Goal: Task Accomplishment & Management: Use online tool/utility

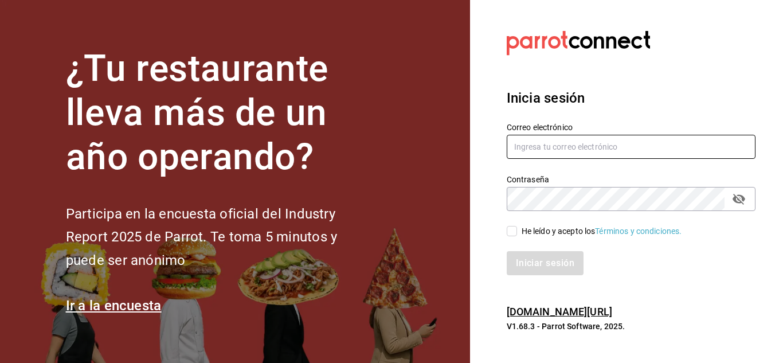
type input "mochomos.mitikah@grupocosteno.com"
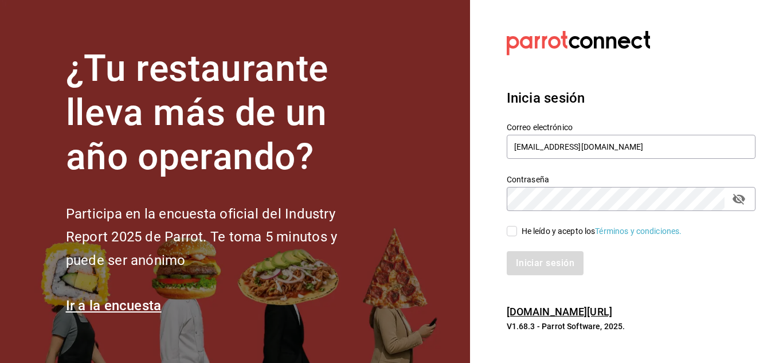
click at [512, 229] on input "He leído y acepto los Términos y condiciones." at bounding box center [512, 231] width 10 height 10
checkbox input "true"
click at [538, 259] on button "Iniciar sesión" at bounding box center [546, 263] width 78 height 24
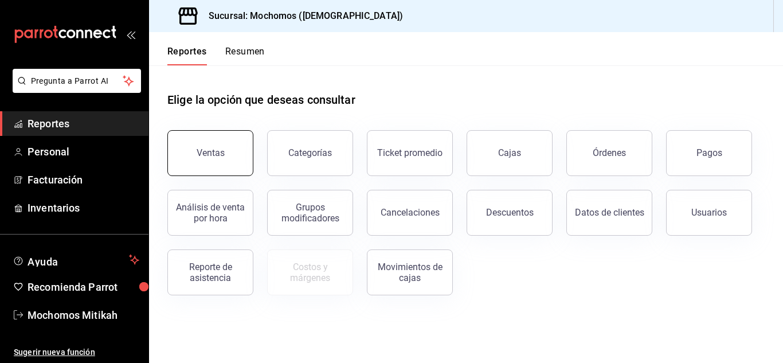
click at [227, 154] on button "Ventas" at bounding box center [210, 153] width 86 height 46
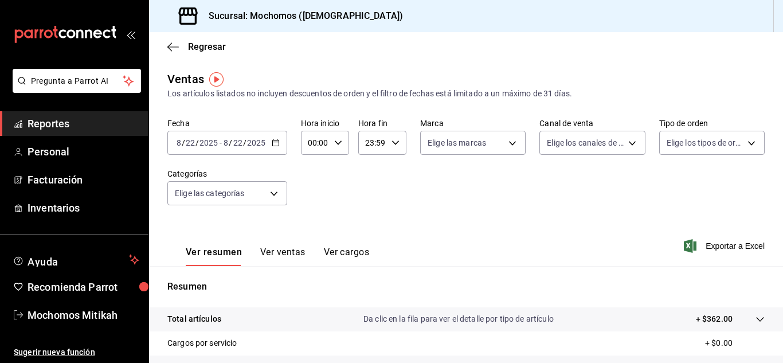
click at [272, 142] on \(Stroke\) "button" at bounding box center [275, 142] width 6 height 1
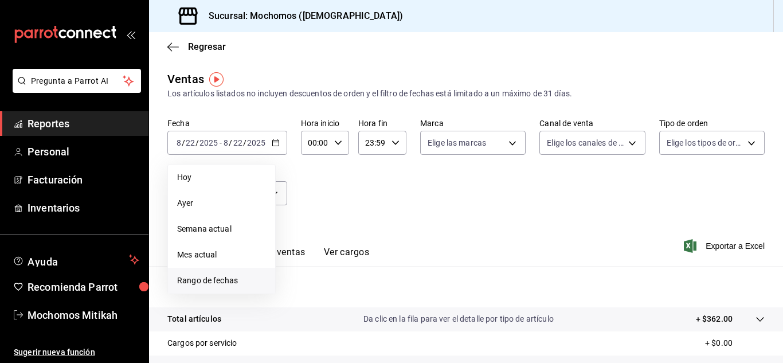
click at [215, 280] on span "Rango de fechas" at bounding box center [221, 281] width 89 height 12
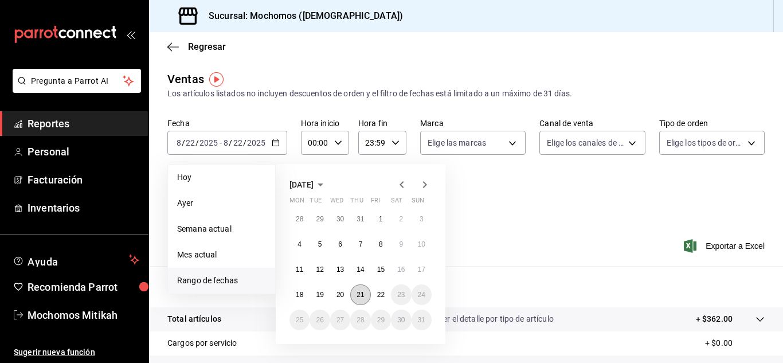
click at [363, 294] on abbr "21" at bounding box center [360, 295] width 7 height 8
click at [385, 294] on button "22" at bounding box center [381, 294] width 20 height 21
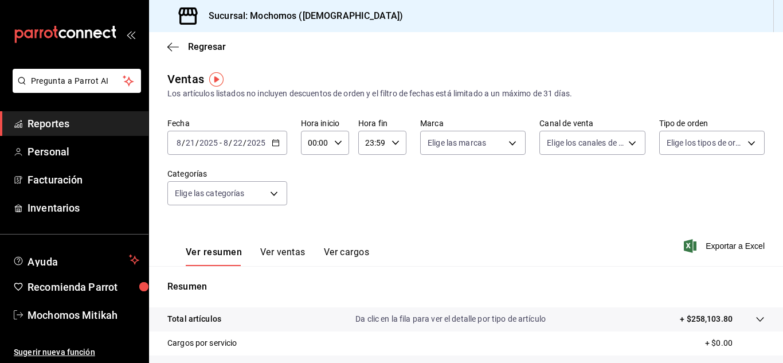
click at [340, 140] on icon "button" at bounding box center [338, 143] width 8 height 8
click at [349, 229] on div at bounding box center [391, 181] width 783 height 363
click at [311, 138] on input "00:00" at bounding box center [315, 142] width 29 height 23
click at [311, 173] on span "00" at bounding box center [312, 171] width 5 height 9
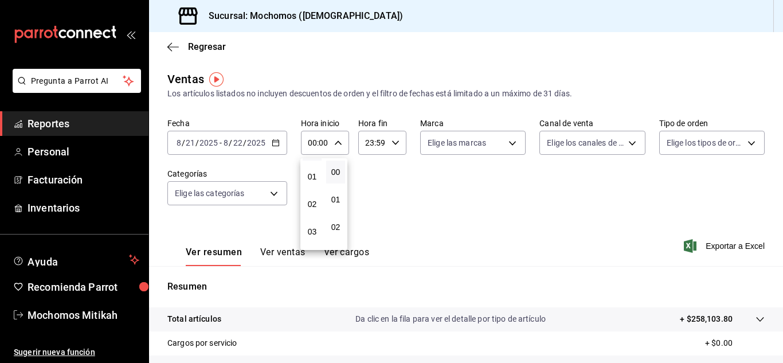
click at [311, 173] on span "01" at bounding box center [312, 176] width 5 height 9
click at [311, 173] on span "05" at bounding box center [312, 171] width 5 height 9
type input "05:00"
click at [379, 142] on div at bounding box center [391, 181] width 783 height 363
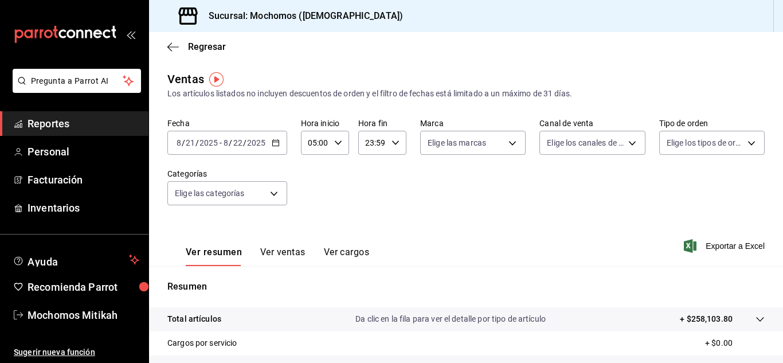
click at [374, 144] on input "23:59" at bounding box center [372, 142] width 29 height 23
click at [370, 174] on button "21" at bounding box center [368, 181] width 19 height 23
click at [370, 174] on button "04" at bounding box center [368, 167] width 19 height 23
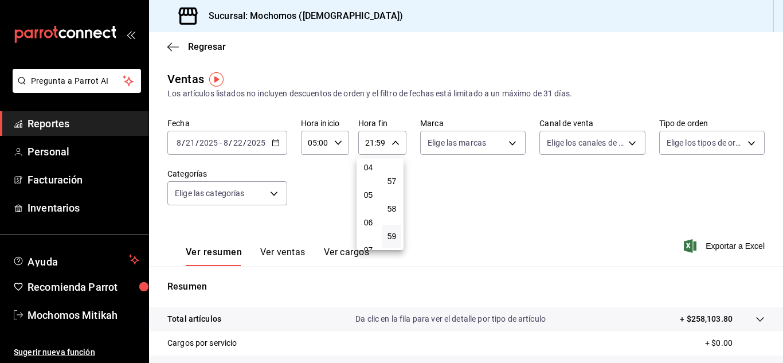
type input "04:59"
click at [479, 167] on div at bounding box center [391, 181] width 783 height 363
click at [718, 243] on span "Exportar a Excel" at bounding box center [725, 246] width 79 height 14
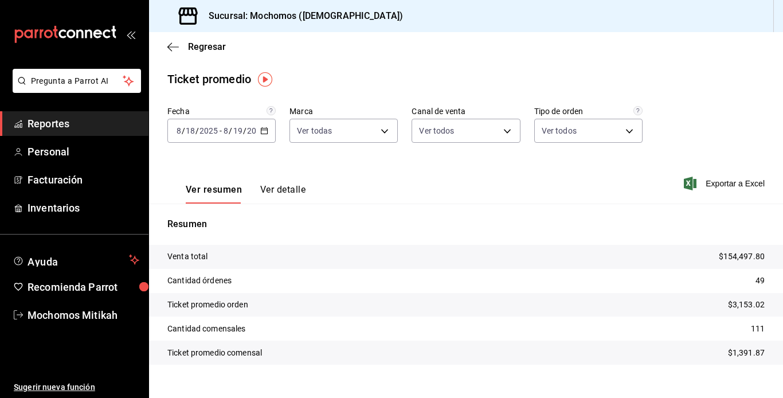
click at [71, 123] on span "Reportes" at bounding box center [84, 123] width 112 height 15
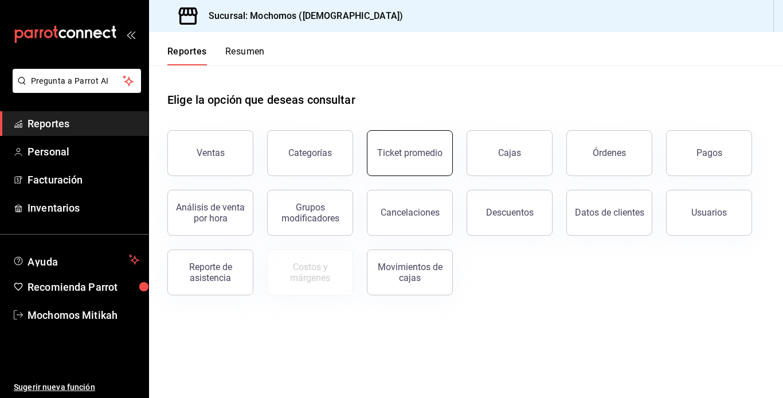
click at [417, 155] on div "Ticket promedio" at bounding box center [409, 152] width 65 height 11
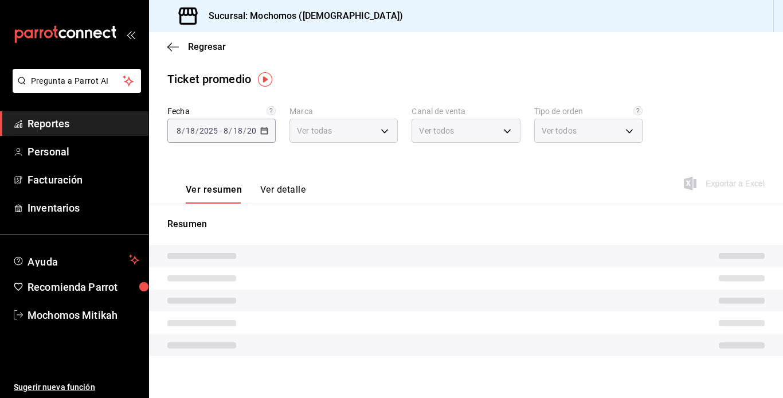
type input "d0e5f648-281b-433d-bf08-9501e0541b8c"
type input "PARROT,UBER_EATS,RAPPI,DIDI_FOOD,ONLINE"
type input "cc440b54-242b-418e-867f-ce57fb098104,EXTERNAL,95b7c8a9-84d2-4e3b-995f-2f2c21fa6…"
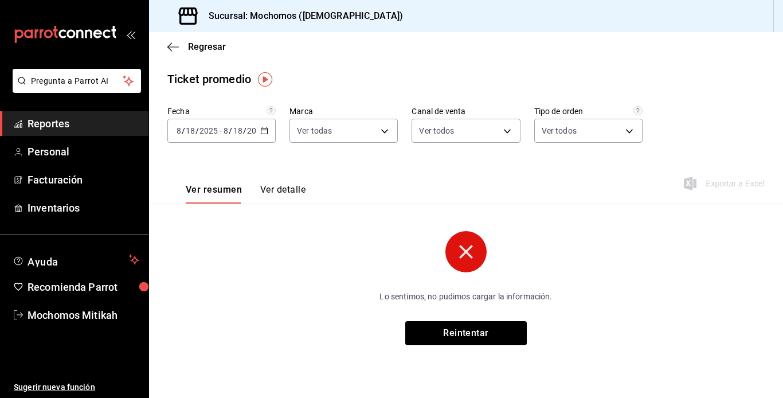
click at [264, 127] on icon "button" at bounding box center [264, 131] width 8 height 8
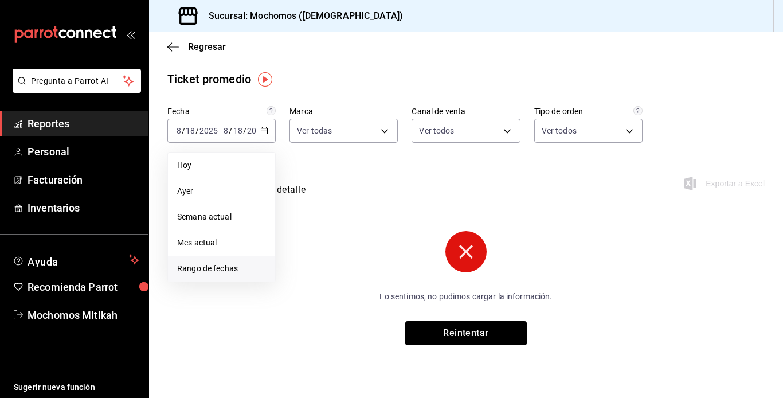
click at [230, 270] on span "Rango de fechas" at bounding box center [221, 269] width 89 height 12
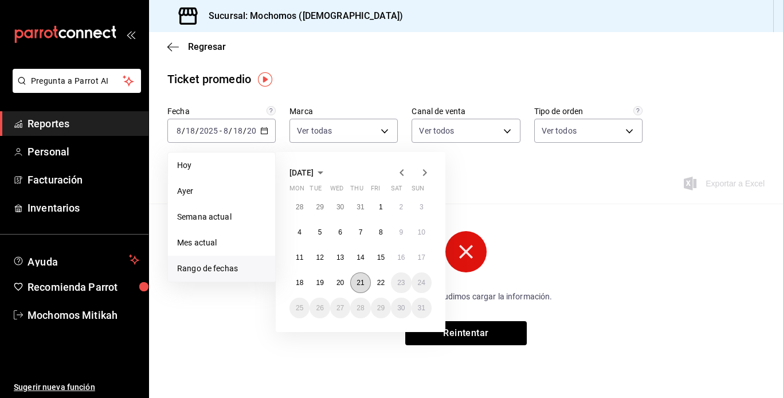
click at [358, 279] on abbr "21" at bounding box center [360, 283] width 7 height 8
click at [365, 276] on button "21" at bounding box center [360, 282] width 20 height 21
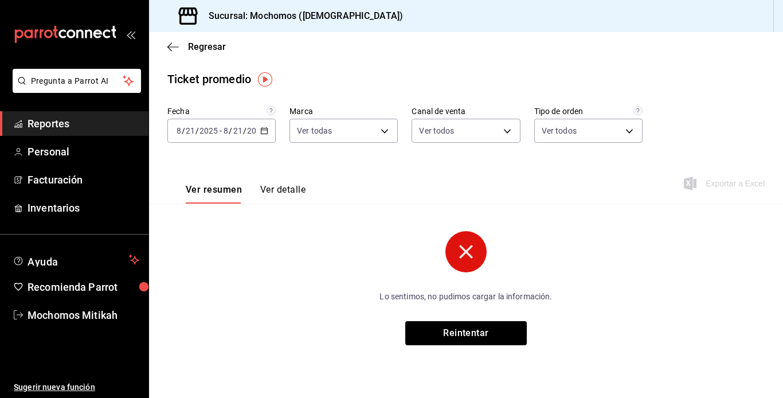
click at [265, 129] on icon "button" at bounding box center [264, 131] width 8 height 8
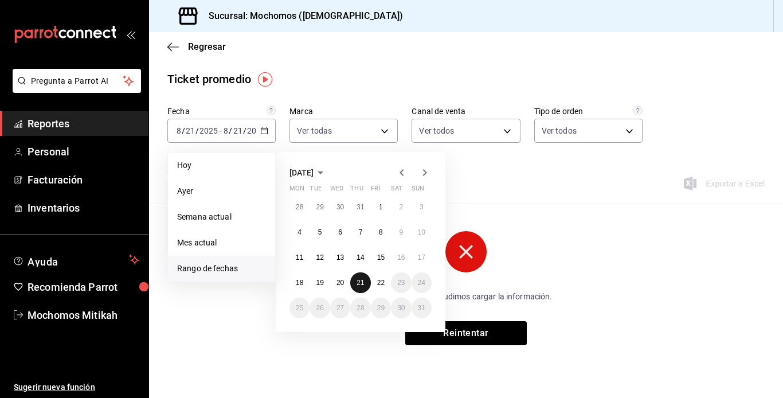
click at [356, 280] on button "21" at bounding box center [360, 282] width 20 height 21
click at [377, 280] on abbr "22" at bounding box center [380, 283] width 7 height 8
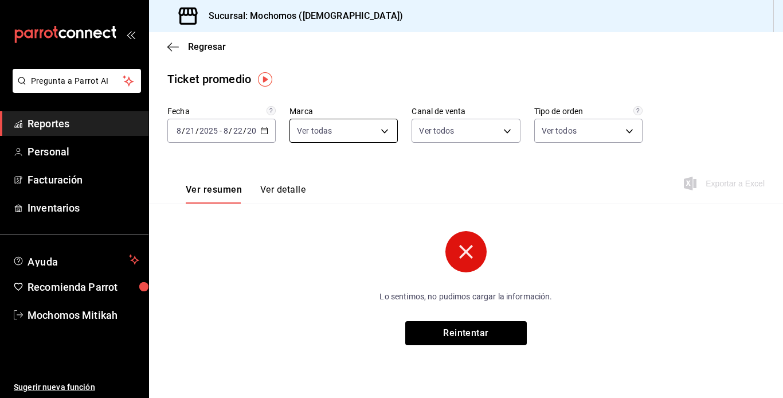
click at [385, 128] on body "Pregunta a Parrot AI Reportes Personal Facturación Inventarios Ayuda Recomienda…" at bounding box center [391, 199] width 783 height 398
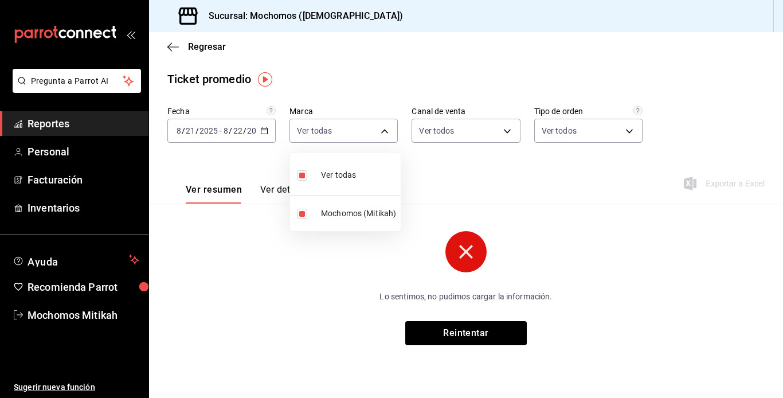
click at [321, 255] on div at bounding box center [391, 199] width 783 height 398
click at [262, 132] on icon "button" at bounding box center [264, 131] width 8 height 8
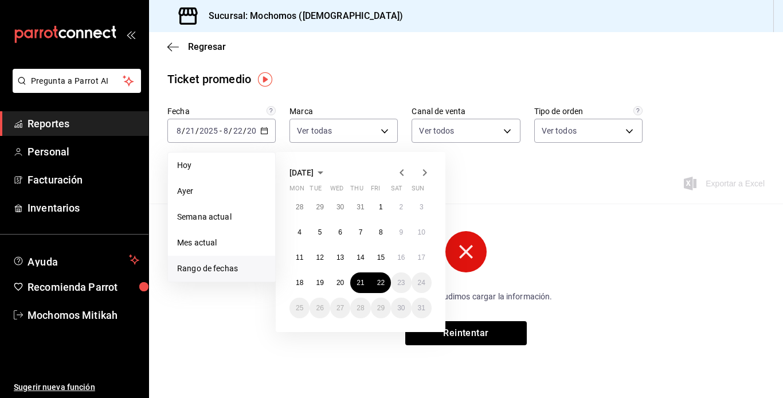
click at [224, 269] on span "Rango de fechas" at bounding box center [221, 269] width 89 height 12
click at [357, 278] on button "21" at bounding box center [360, 282] width 20 height 21
click at [379, 280] on abbr "22" at bounding box center [380, 283] width 7 height 8
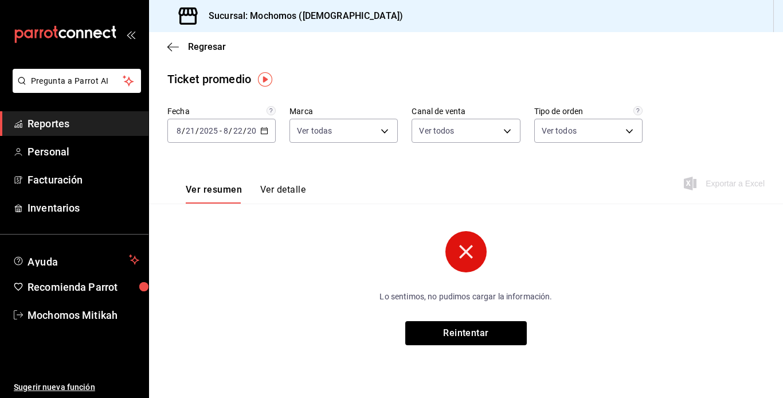
click at [379, 281] on div "Lo sentimos, no pudimos cargar la información. Reintentar" at bounding box center [466, 288] width 344 height 114
click at [263, 131] on icon "button" at bounding box center [264, 131] width 8 height 8
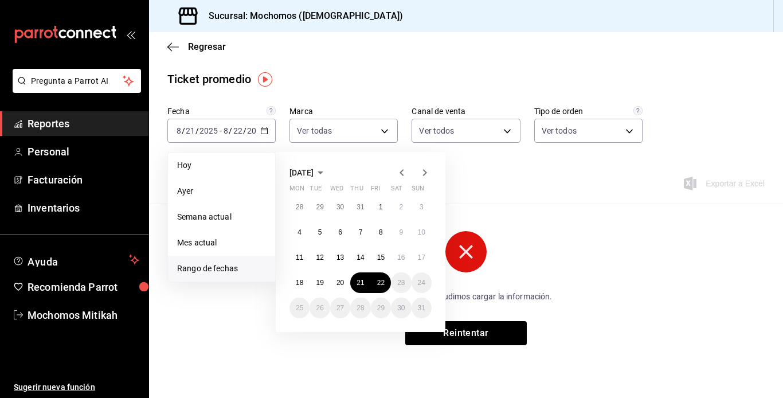
click at [339, 66] on main "Regresar Ticket promedio Fecha 2025-08-21 8 / 21 / 2025 - 2025-08-22 8 / 22 / 2…" at bounding box center [466, 215] width 634 height 366
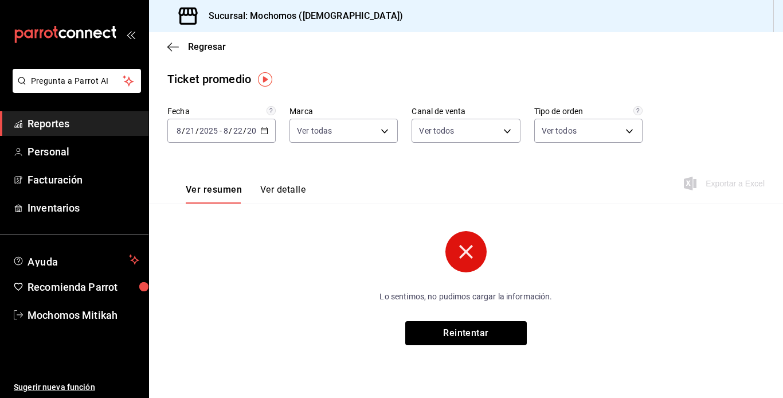
click at [320, 6] on div "Sucursal: Mochomos ([DEMOGRAPHIC_DATA])" at bounding box center [282, 16] width 249 height 32
click at [57, 115] on link "Reportes" at bounding box center [74, 123] width 148 height 25
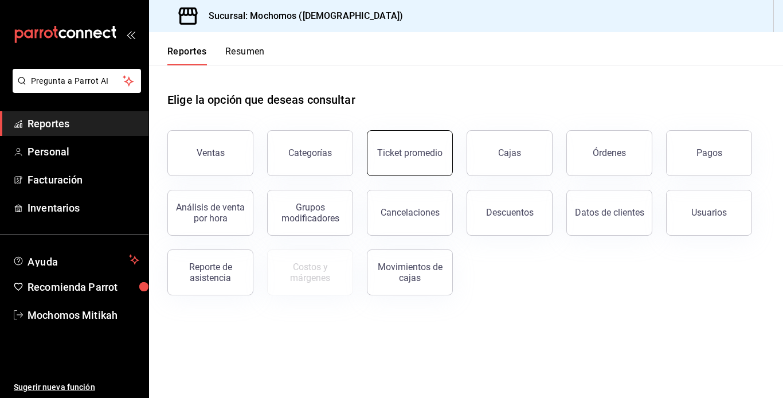
click at [431, 135] on button "Ticket promedio" at bounding box center [410, 153] width 86 height 46
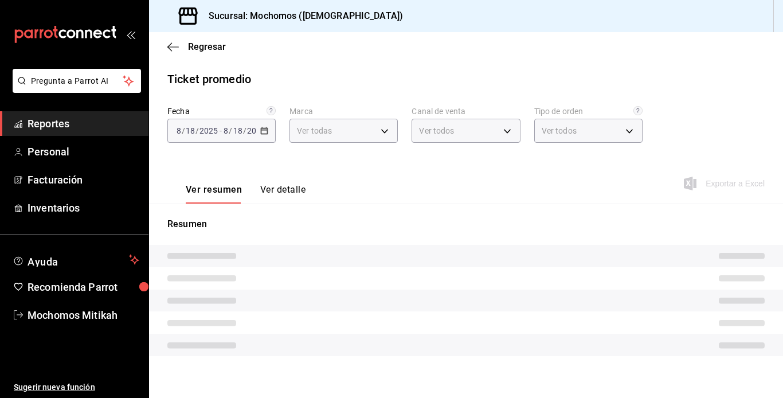
type input "d0e5f648-281b-433d-bf08-9501e0541b8c"
type input "PARROT,UBER_EATS,RAPPI,DIDI_FOOD,ONLINE"
type input "cc440b54-242b-418e-867f-ce57fb098104,EXTERNAL,95b7c8a9-84d2-4e3b-995f-2f2c21fa6…"
click at [260, 135] on div "2025-08-18 8 / 18 / 2025 - 2025-08-18 8 / 18 / 2025" at bounding box center [221, 131] width 108 height 24
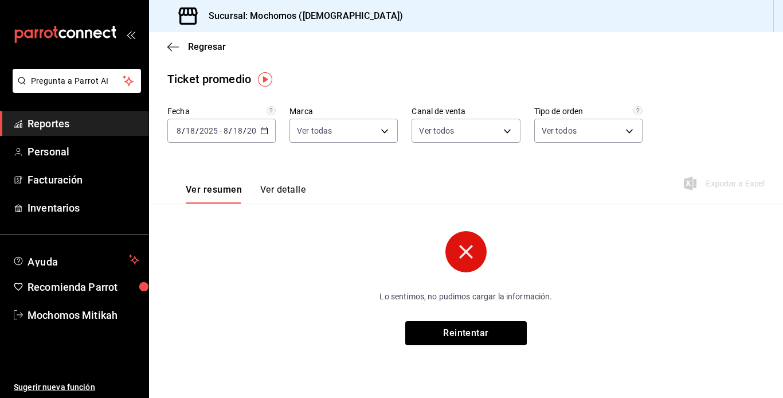
click at [260, 135] on div "2025-08-18 8 / 18 / 2025 - 2025-08-18 8 / 18 / 2025" at bounding box center [221, 131] width 108 height 24
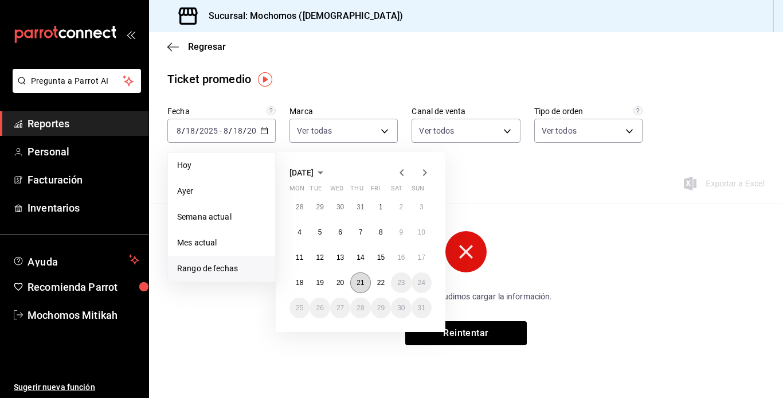
click at [361, 277] on button "21" at bounding box center [360, 282] width 20 height 21
click at [378, 283] on abbr "22" at bounding box center [380, 283] width 7 height 8
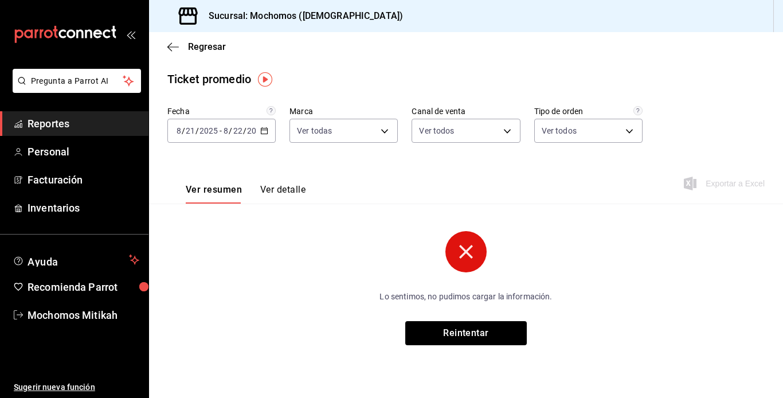
click at [484, 211] on div "Fecha 2025-08-21 8 / 21 / 2025 - 2025-08-22 8 / 22 / 2025 Marca Ver todas d0e5f…" at bounding box center [466, 234] width 634 height 257
click at [66, 120] on span "Reportes" at bounding box center [84, 123] width 112 height 15
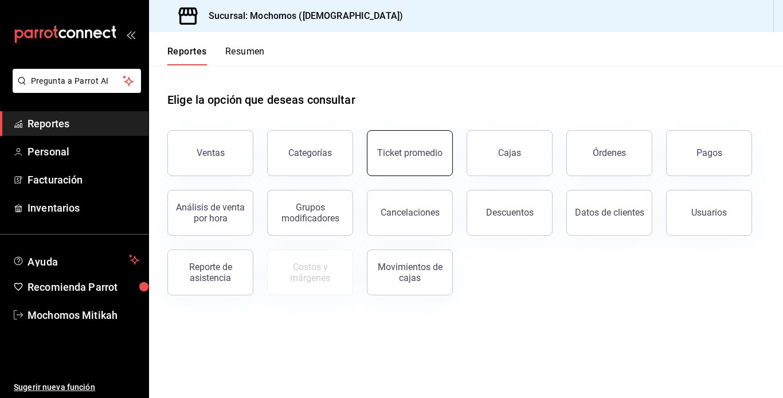
click at [399, 135] on button "Ticket promedio" at bounding box center [410, 153] width 86 height 46
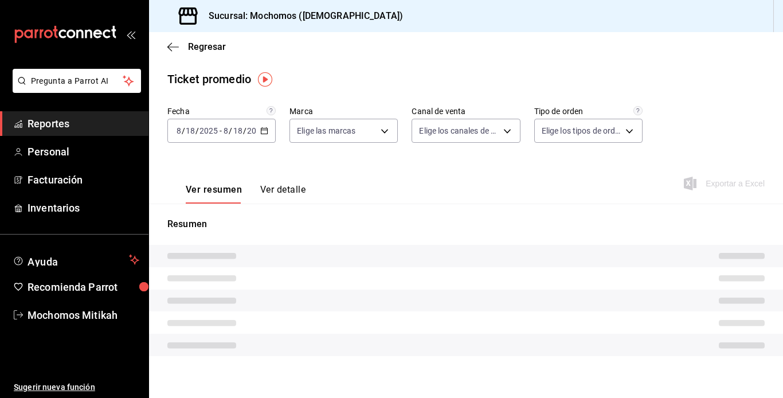
type input "d0e5f648-281b-433d-bf08-9501e0541b8c"
type input "PARROT,UBER_EATS,RAPPI,DIDI_FOOD,ONLINE"
type input "cc440b54-242b-418e-867f-ce57fb098104,EXTERNAL,95b7c8a9-84d2-4e3b-995f-2f2c21fa6…"
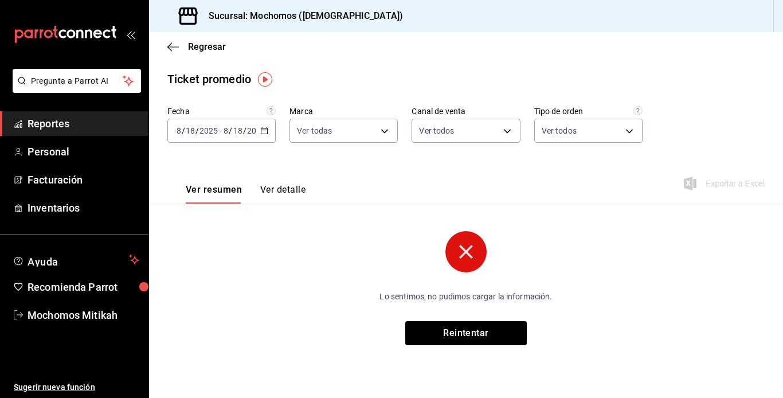
click at [260, 130] on icon "button" at bounding box center [264, 131] width 8 height 8
click at [467, 330] on button "Reintentar" at bounding box center [466, 333] width 122 height 24
click at [264, 129] on icon "button" at bounding box center [264, 131] width 8 height 8
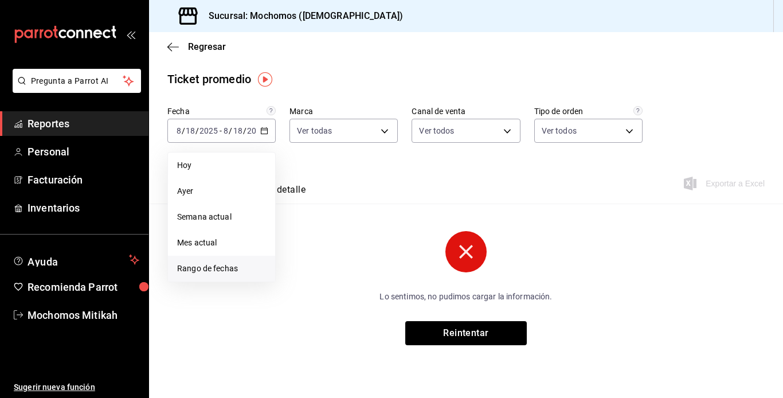
click at [217, 263] on span "Rango de fechas" at bounding box center [221, 269] width 89 height 12
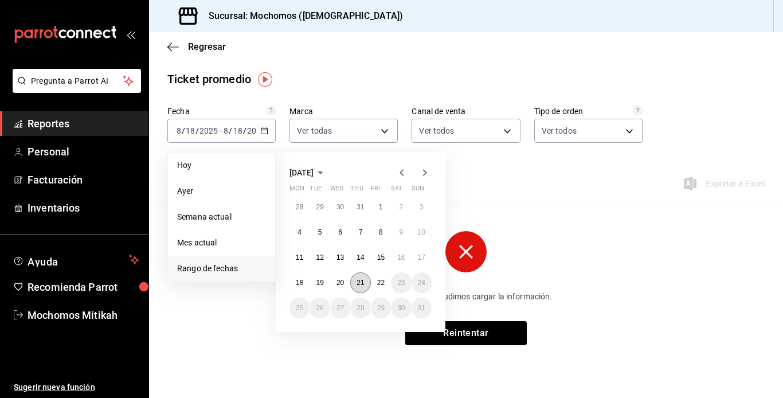
click at [360, 280] on abbr "21" at bounding box center [360, 283] width 7 height 8
click at [378, 283] on abbr "22" at bounding box center [380, 283] width 7 height 8
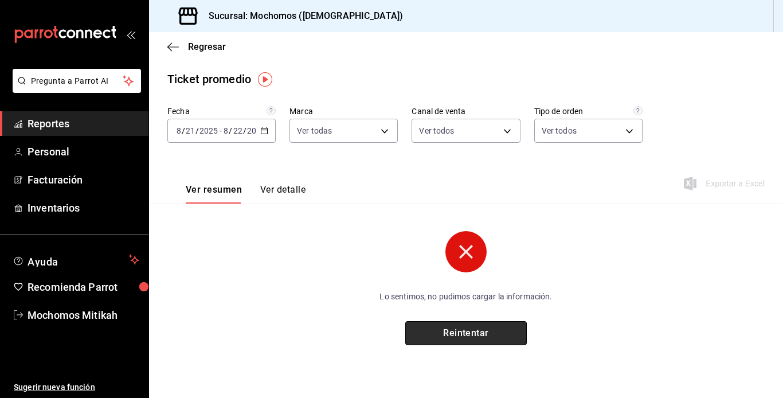
click at [410, 328] on button "Reintentar" at bounding box center [466, 333] width 122 height 24
click at [272, 128] on div "2025-08-21 8 / 21 / 2025 - 2025-08-22 8 / 22 / 2025" at bounding box center [221, 131] width 108 height 24
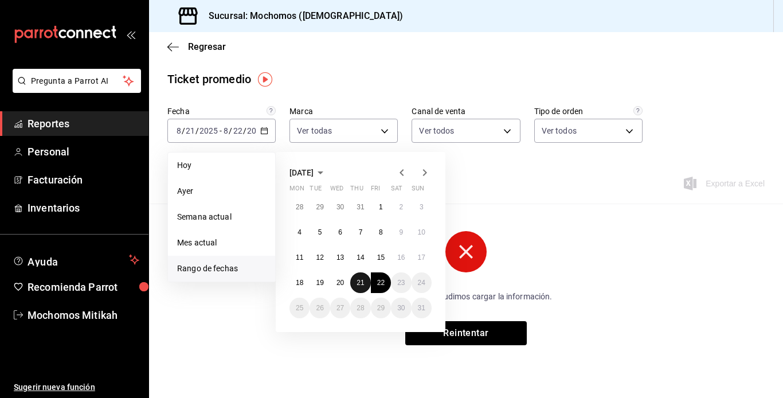
click at [362, 280] on abbr "21" at bounding box center [360, 283] width 7 height 8
click at [377, 281] on abbr "22" at bounding box center [380, 283] width 7 height 8
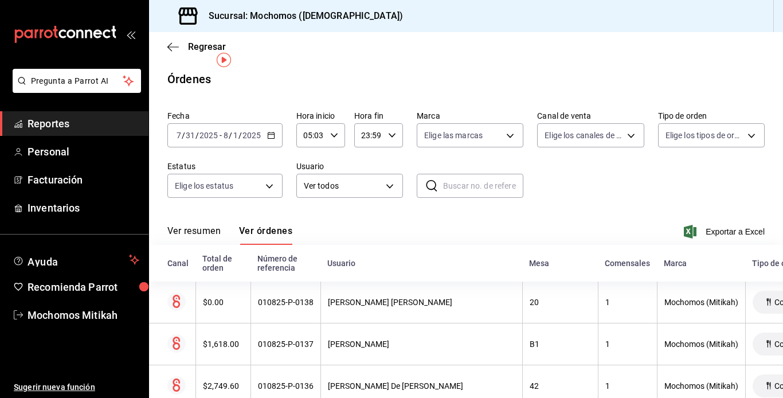
scroll to position [19, 0]
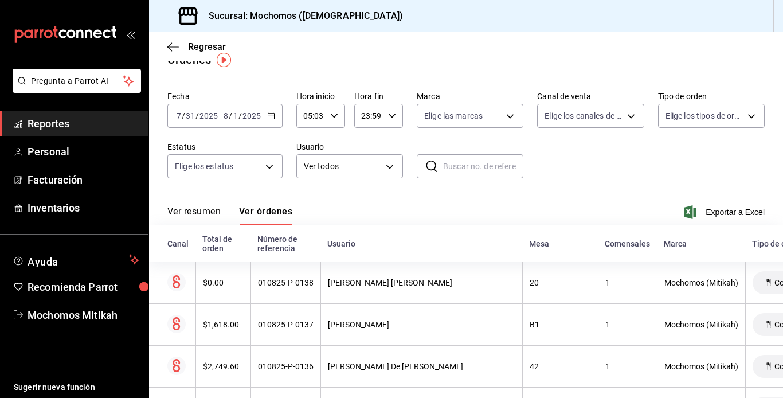
click at [115, 118] on span "Reportes" at bounding box center [84, 123] width 112 height 15
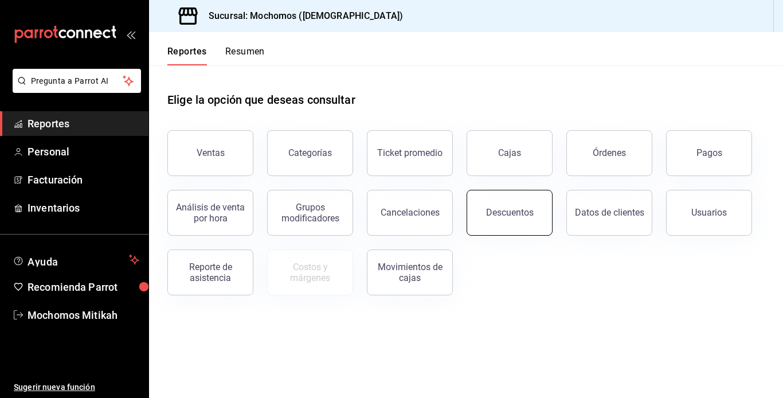
click at [488, 210] on div "Descuentos" at bounding box center [510, 212] width 48 height 11
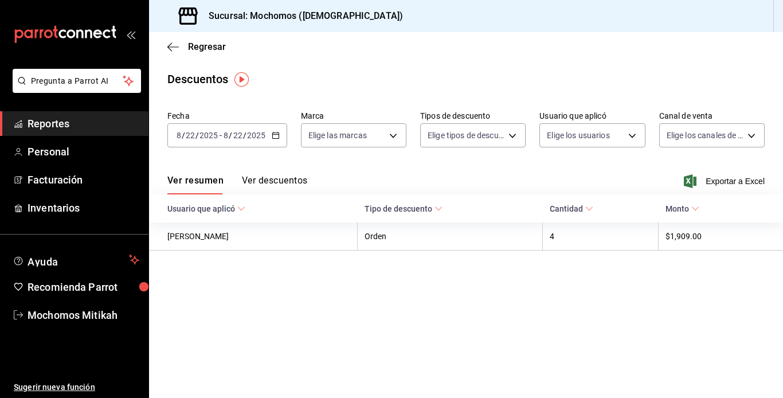
click at [272, 133] on \(Stroke\) "button" at bounding box center [275, 135] width 7 height 6
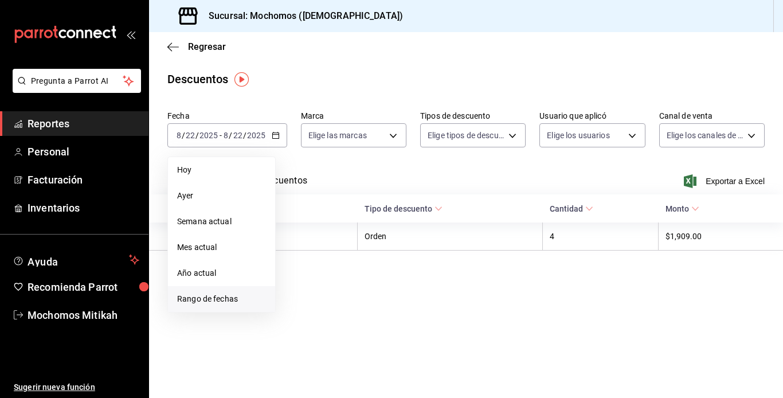
click at [218, 296] on span "Rango de fechas" at bounding box center [221, 299] width 89 height 12
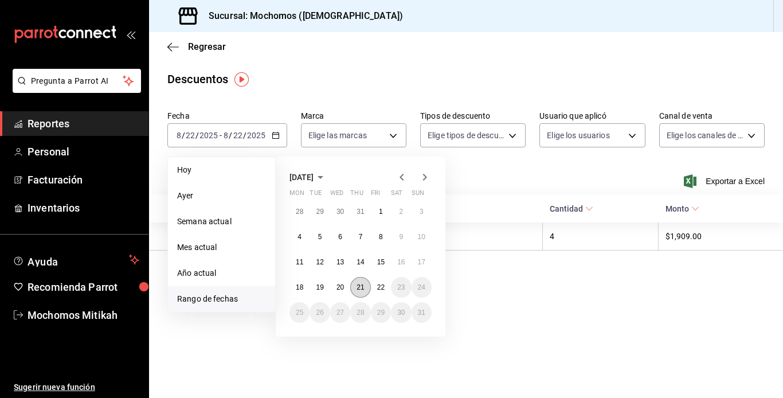
click at [362, 287] on abbr "21" at bounding box center [360, 287] width 7 height 8
click at [375, 289] on button "22" at bounding box center [381, 287] width 20 height 21
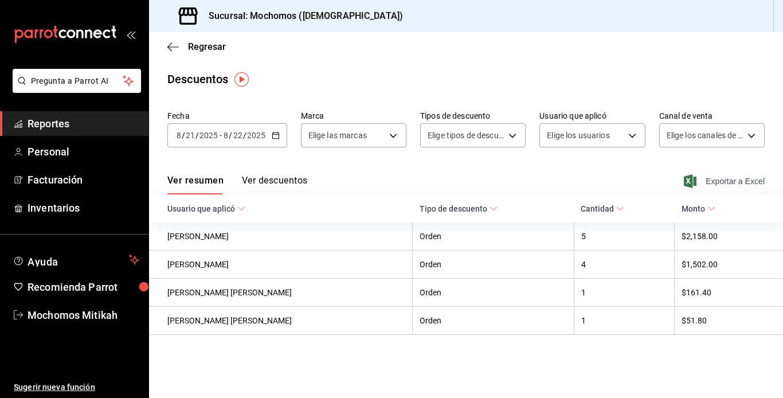
click at [733, 179] on span "Exportar a Excel" at bounding box center [725, 181] width 79 height 14
